Goal: Check status: Verify the current state of an ongoing process or item

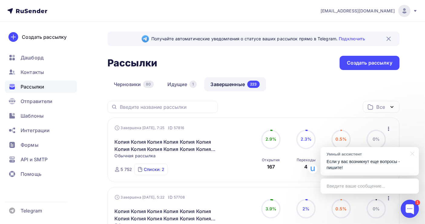
click at [155, 172] on div "Списки: 2" at bounding box center [154, 169] width 21 height 6
click at [180, 84] on link "Идущие 1" at bounding box center [183, 84] width 42 height 14
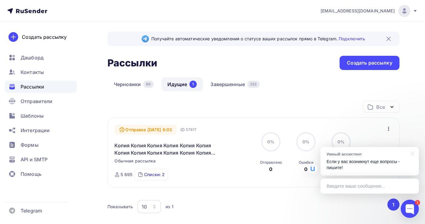
click at [148, 175] on div "Списки: 2" at bounding box center [154, 175] width 21 height 6
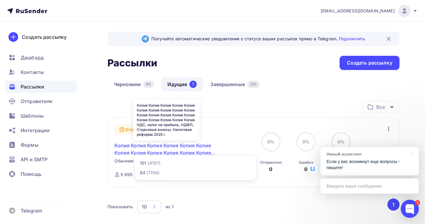
click at [185, 147] on link "Копия Копия Копия Копия Копия Копия Копия Копия Копия Копия Копия Копия Копия К…" at bounding box center [167, 149] width 104 height 15
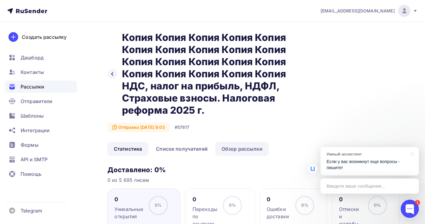
drag, startPoint x: 238, startPoint y: 153, endPoint x: 238, endPoint y: 149, distance: 3.6
click at [238, 152] on link "Обзор рассылки" at bounding box center [242, 149] width 54 height 14
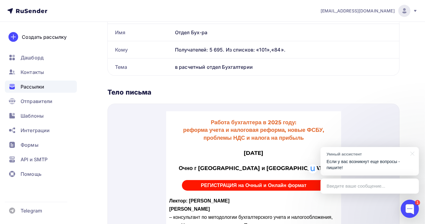
scroll to position [202, 0]
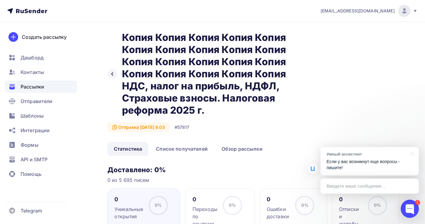
click at [39, 88] on span "Рассылки" at bounding box center [33, 86] width 24 height 7
